Goal: Check status

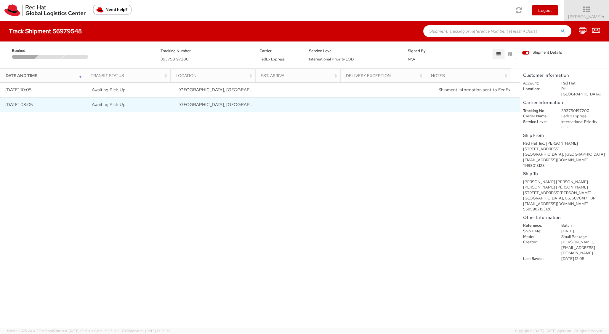
click at [52, 105] on td "[DATE] 08:05" at bounding box center [43, 104] width 87 height 15
click at [32, 103] on td "[DATE] 08:05" at bounding box center [43, 104] width 87 height 15
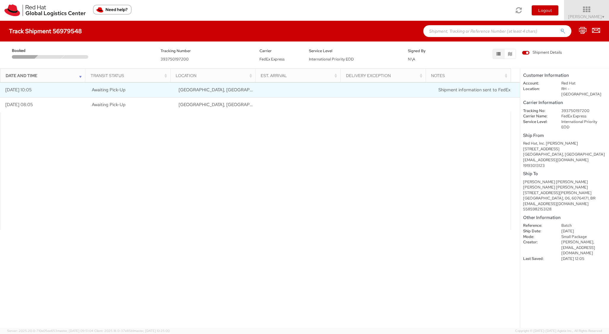
click at [70, 89] on td "[DATE] 10:05" at bounding box center [43, 90] width 87 height 15
